Goal: Find specific page/section: Find specific page/section

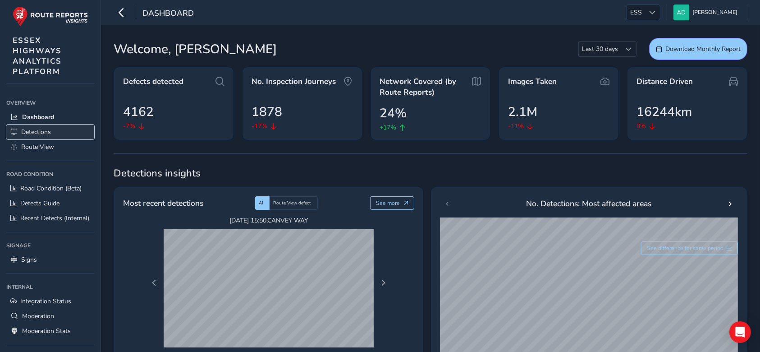
click at [38, 133] on span "Detections" at bounding box center [36, 132] width 30 height 9
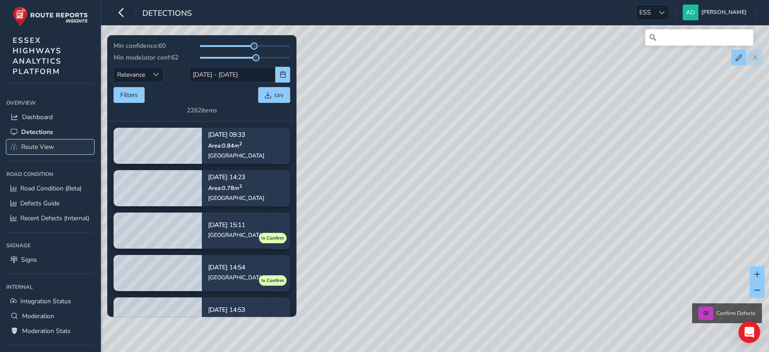
click at [46, 144] on span "Route View" at bounding box center [37, 146] width 33 height 9
